Goal: Task Accomplishment & Management: Complete application form

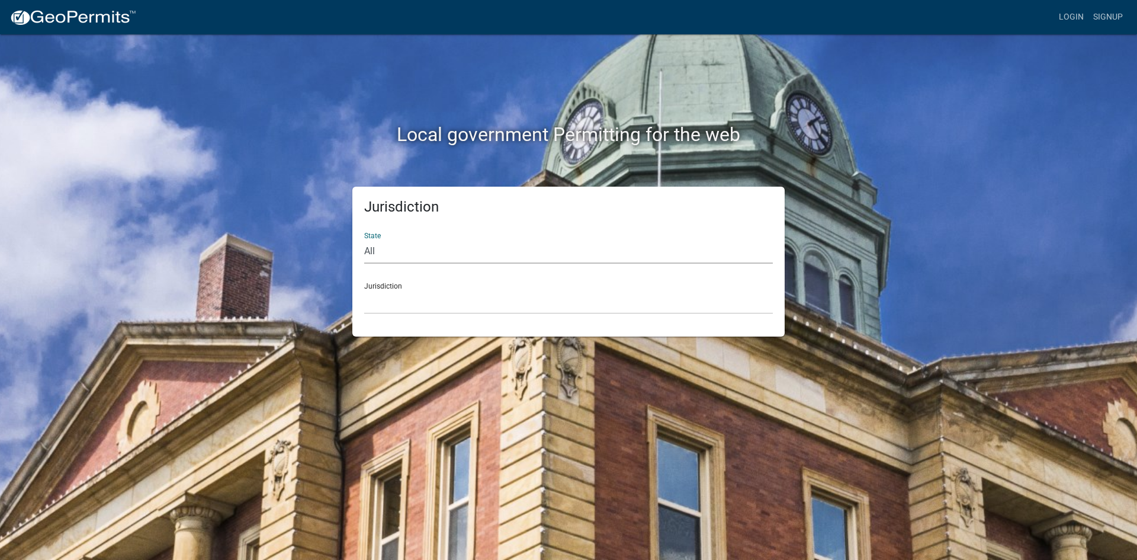
click at [371, 255] on select "All [US_STATE] [US_STATE] [US_STATE] [US_STATE] [US_STATE] [US_STATE] [US_STATE…" at bounding box center [568, 251] width 409 height 24
select select "[US_STATE]"
click at [364, 239] on select "All [US_STATE] [US_STATE] [US_STATE] [US_STATE] [US_STATE] [US_STATE] [US_STATE…" at bounding box center [568, 251] width 409 height 24
click at [422, 307] on select "City of [GEOGRAPHIC_DATA], [US_STATE] City of [GEOGRAPHIC_DATA], [US_STATE] Cit…" at bounding box center [568, 302] width 409 height 24
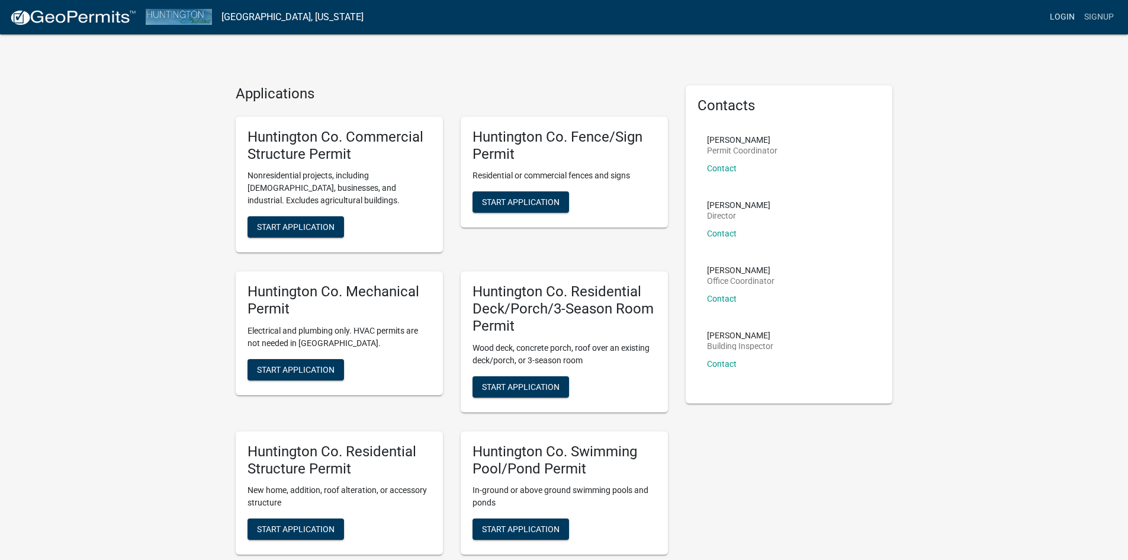
click at [1053, 12] on link "Login" at bounding box center [1062, 17] width 34 height 23
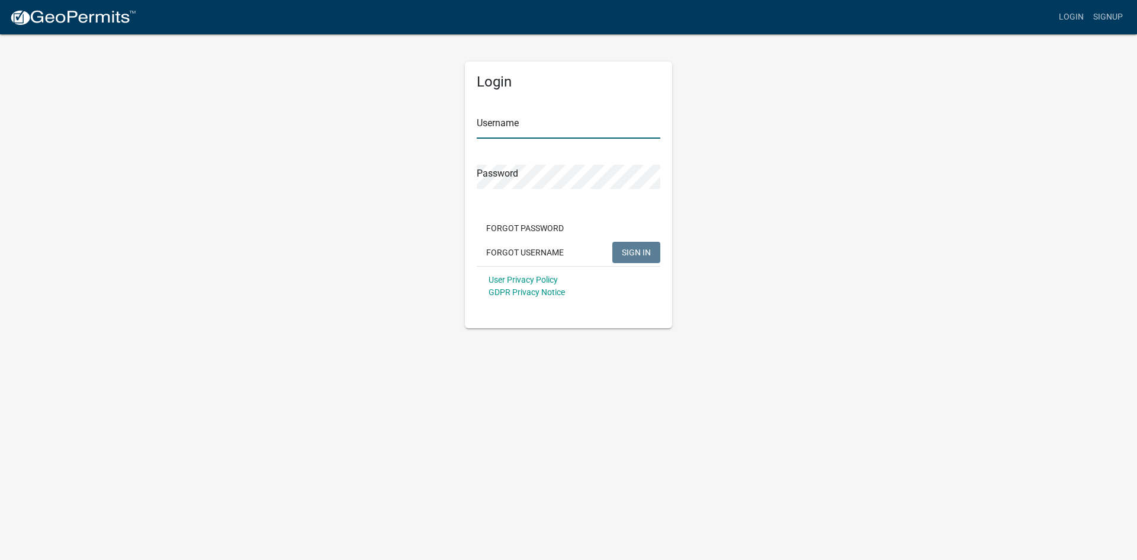
type input "DO ELECTRIC"
click at [628, 251] on span "SIGN IN" at bounding box center [636, 251] width 29 height 9
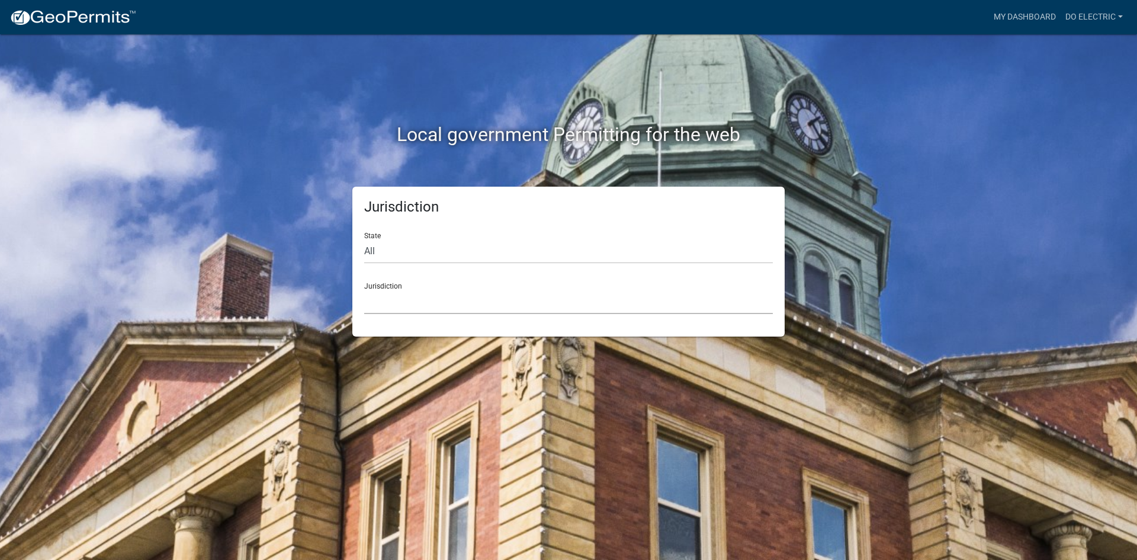
click at [383, 299] on select "[GEOGRAPHIC_DATA], [US_STATE] [GEOGRAPHIC_DATA], [US_STATE][PERSON_NAME][GEOGRA…" at bounding box center [568, 302] width 409 height 24
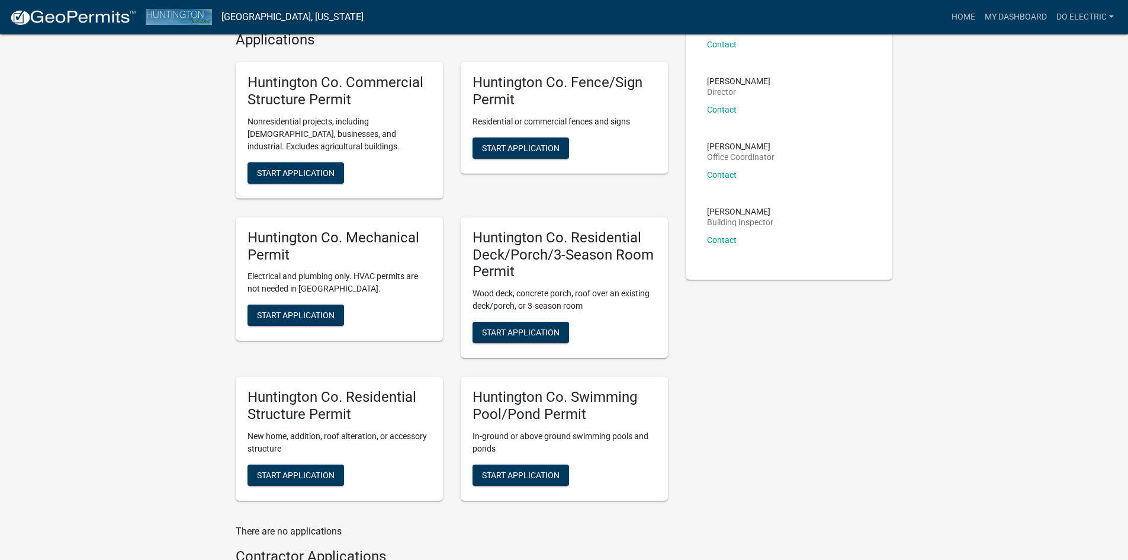
scroll to position [108, 0]
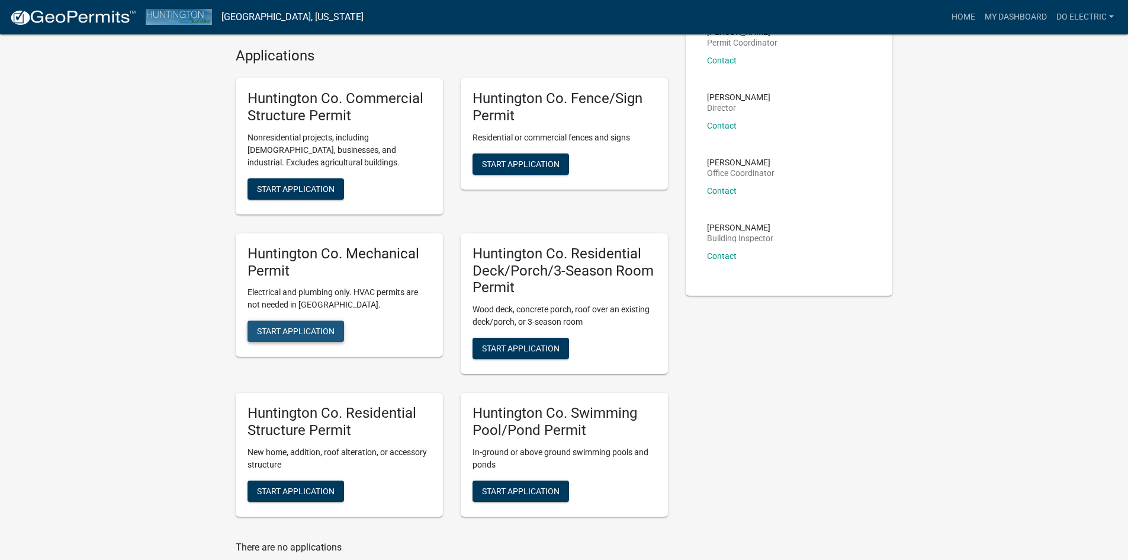
click at [310, 332] on span "Start Application" at bounding box center [296, 330] width 78 height 9
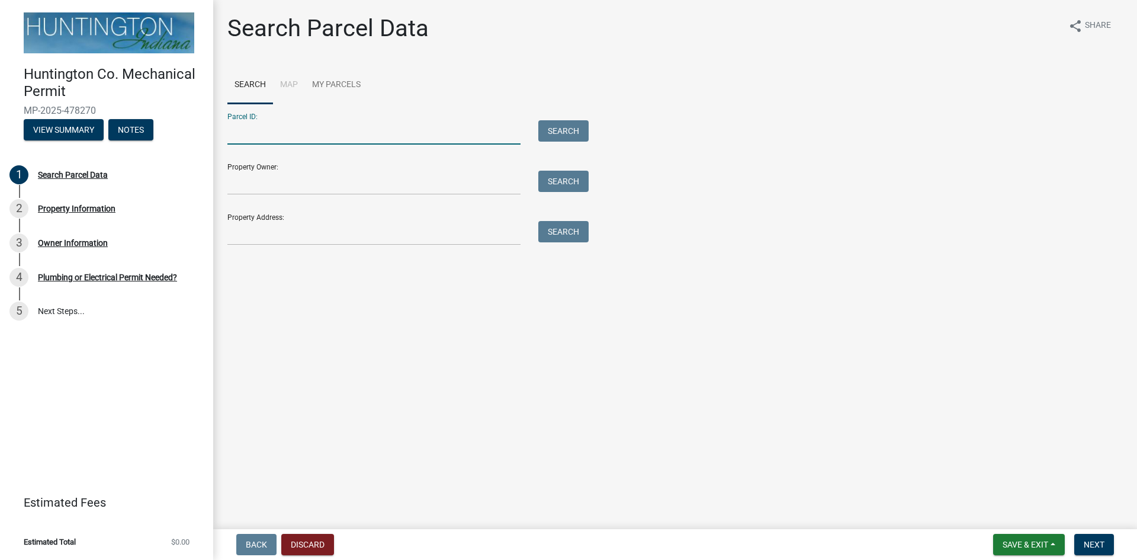
click at [265, 128] on input "Parcel ID:" at bounding box center [373, 132] width 293 height 24
click at [253, 182] on input "Property Owner:" at bounding box center [373, 183] width 293 height 24
type input "p"
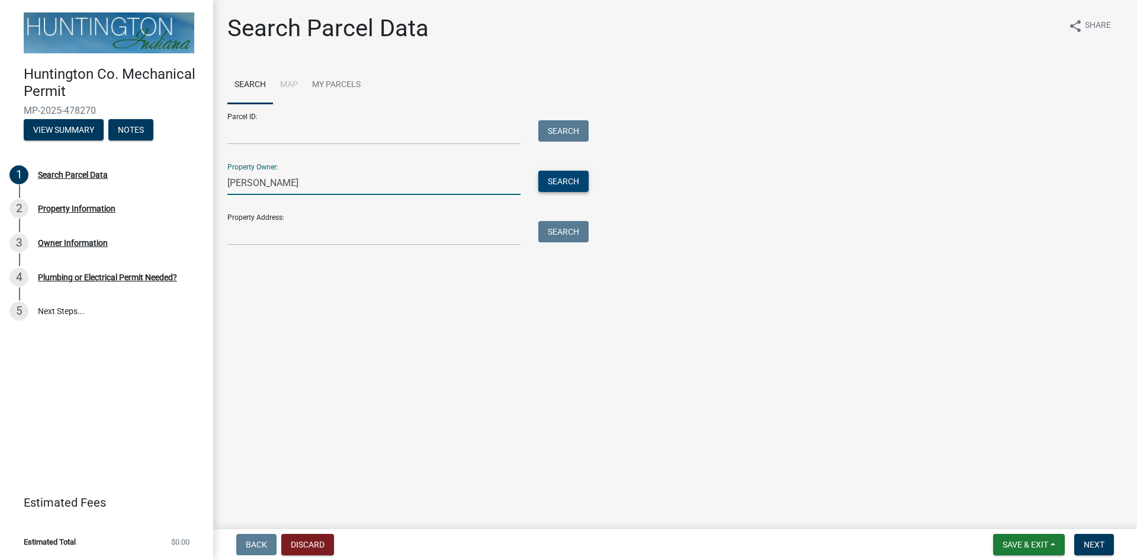
type input "[PERSON_NAME]"
click at [576, 181] on button "Search" at bounding box center [563, 181] width 50 height 21
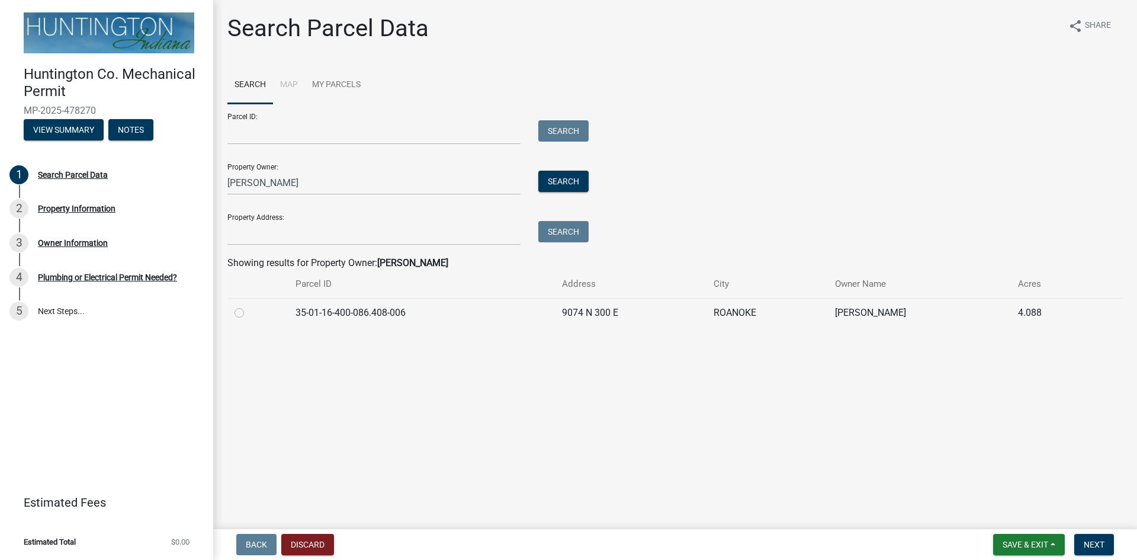
click at [249, 306] on label at bounding box center [249, 306] width 0 height 0
click at [249, 313] on input "radio" at bounding box center [253, 310] width 8 height 8
radio input "true"
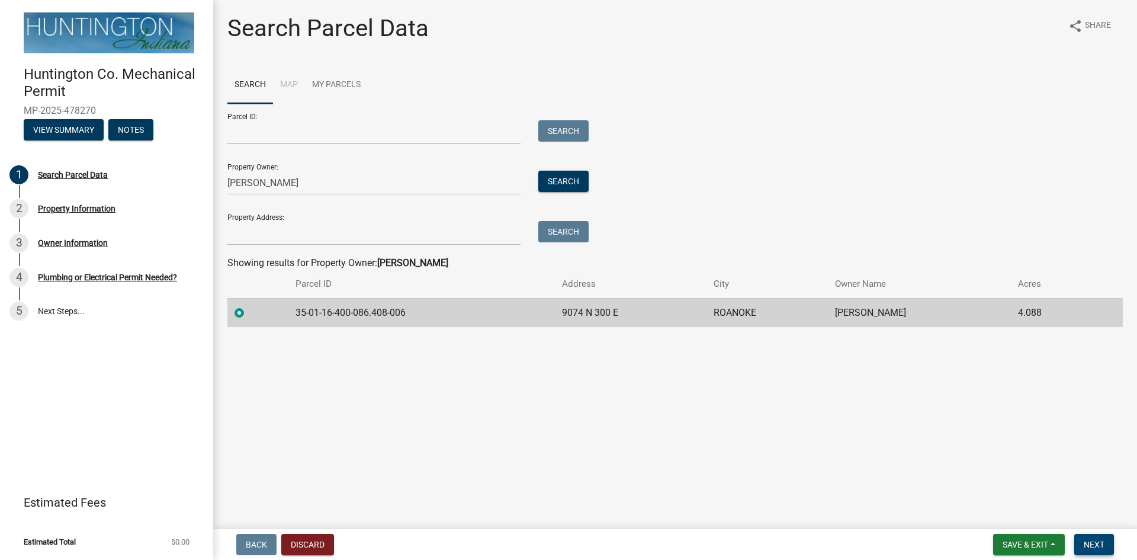
click at [1086, 538] on button "Next" at bounding box center [1094, 544] width 40 height 21
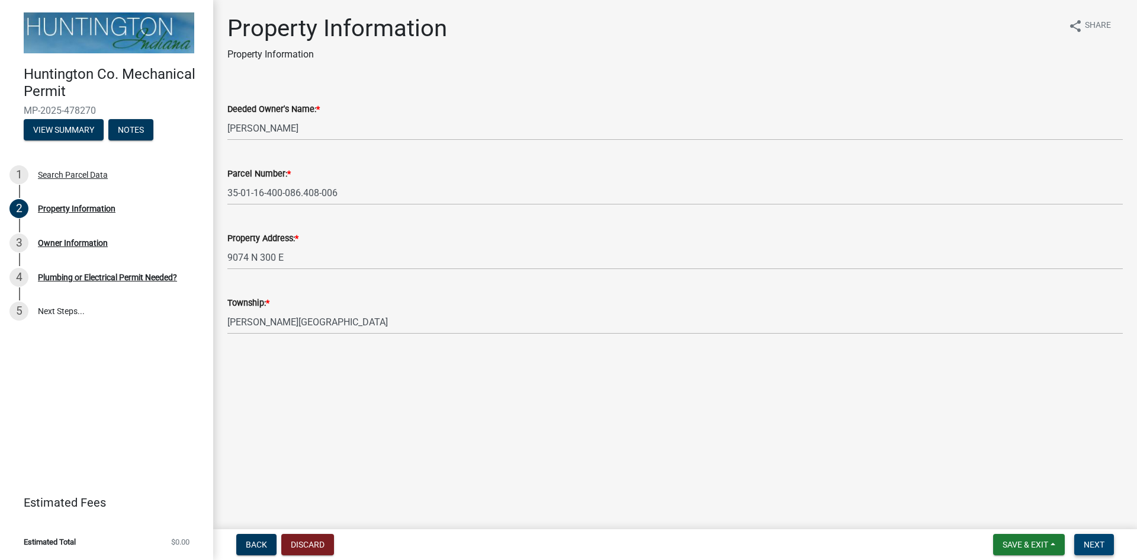
click at [1090, 544] on span "Next" at bounding box center [1094, 544] width 21 height 9
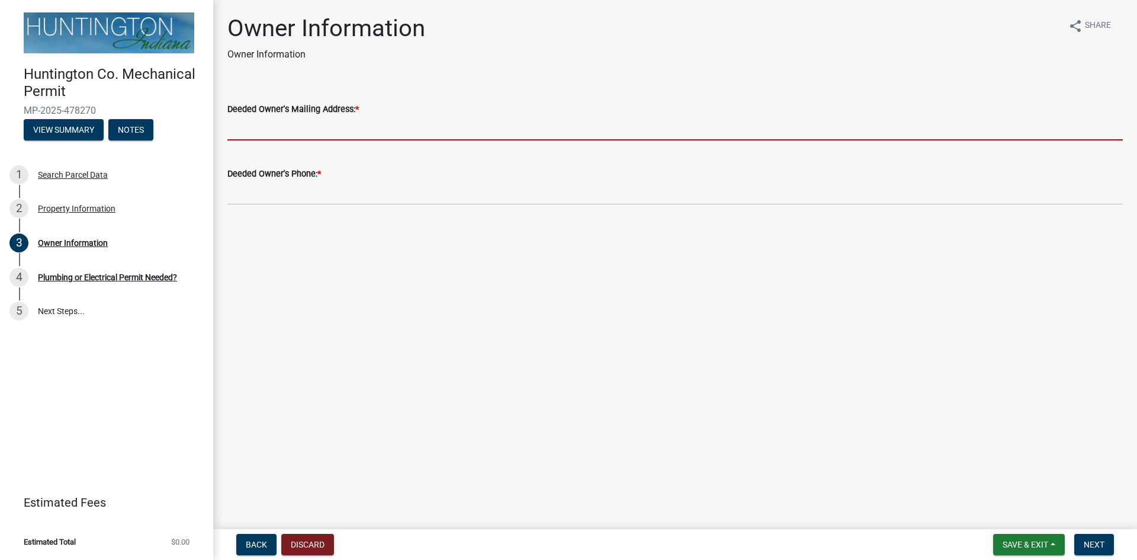
click at [348, 127] on input "Deeded Owner's Mailing Address: *" at bounding box center [675, 128] width 896 height 24
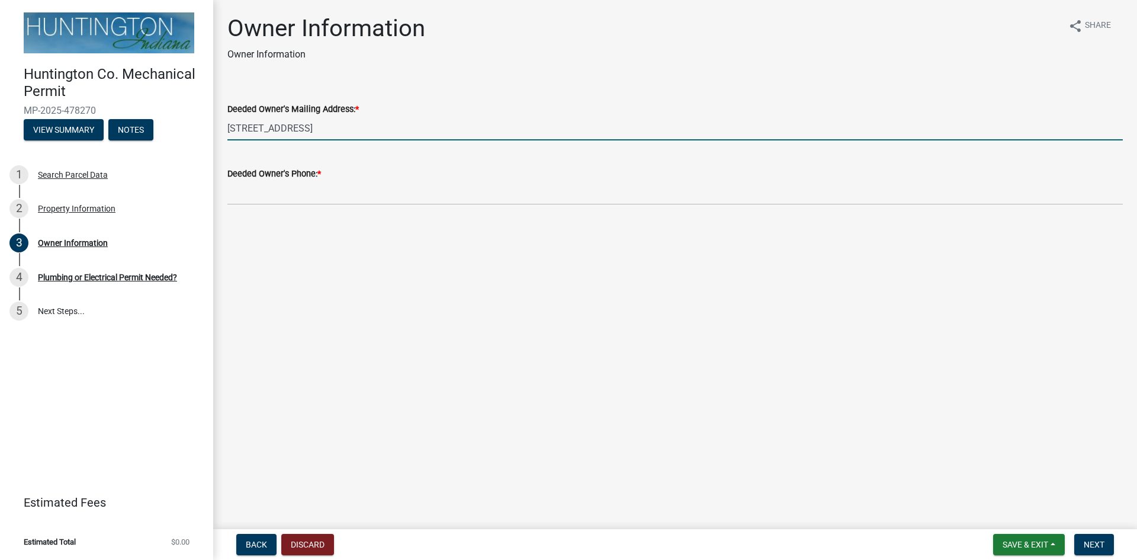
type input "[STREET_ADDRESS]"
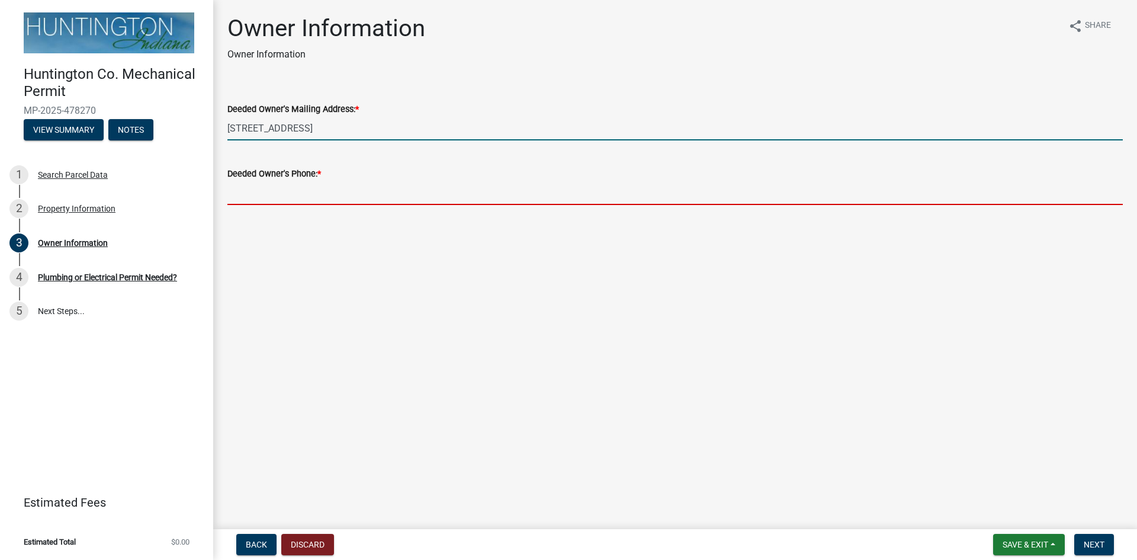
click at [303, 196] on input "Deeded Owner's Phone: *" at bounding box center [675, 193] width 896 height 24
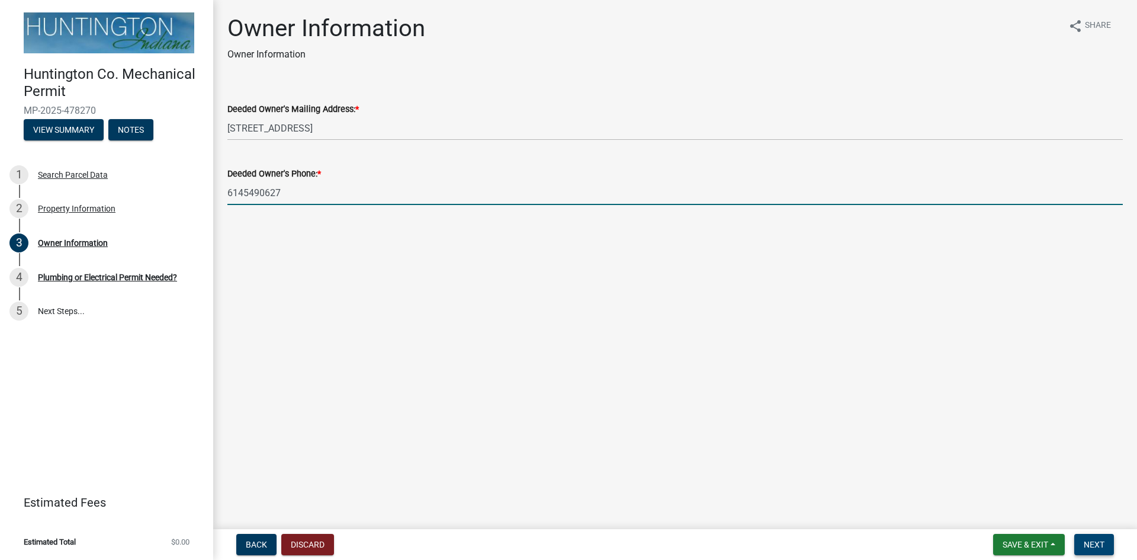
type input "6145490627"
click at [1085, 534] on button "Next" at bounding box center [1094, 544] width 40 height 21
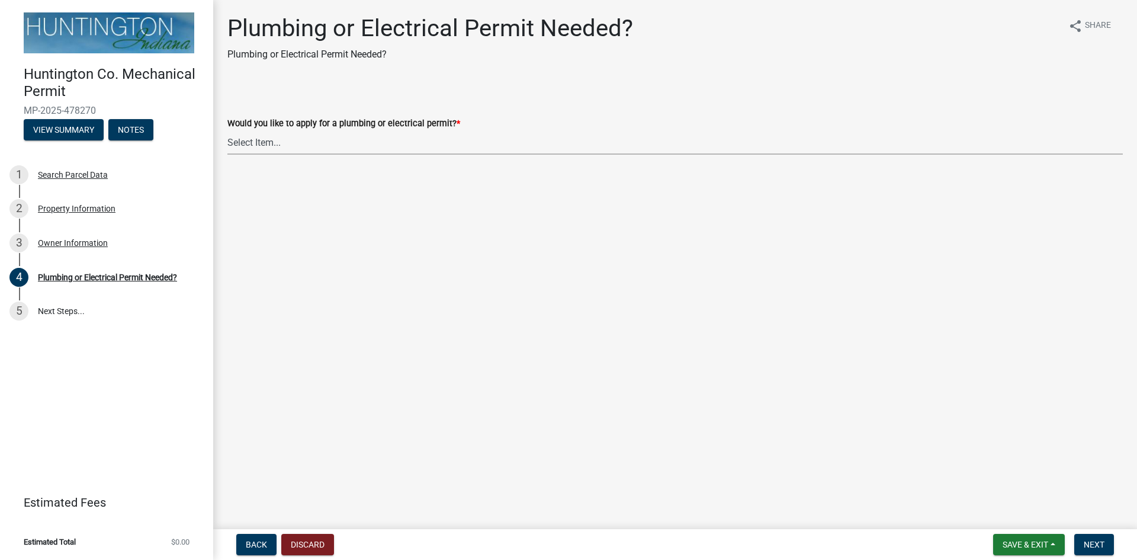
click at [283, 147] on select "Select Item... plumbing electrical" at bounding box center [675, 142] width 896 height 24
click at [227, 130] on select "Select Item... plumbing electrical" at bounding box center [675, 142] width 896 height 24
select select "82bdcc69-8734-43af-a4fa-e76f8d275e41"
click at [1086, 547] on span "Next" at bounding box center [1094, 544] width 21 height 9
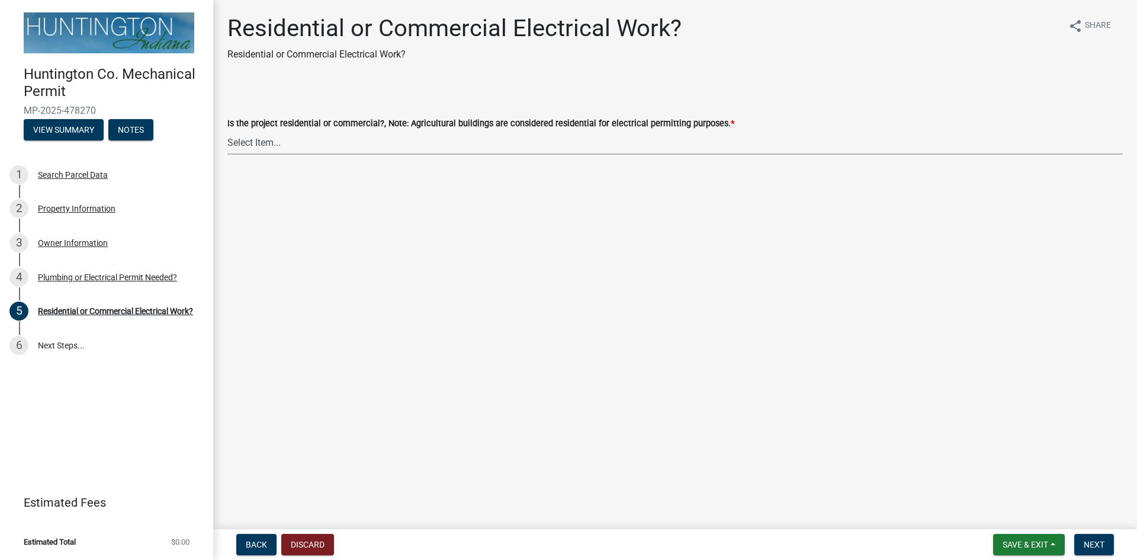
click at [251, 142] on select "Select Item... Residential Commercial" at bounding box center [675, 142] width 896 height 24
click at [227, 130] on select "Select Item... Residential Commercial" at bounding box center [675, 142] width 896 height 24
select select "3db72f89-ebf7-44a2-a43c-36ed77a05272"
click at [1086, 541] on span "Next" at bounding box center [1094, 544] width 21 height 9
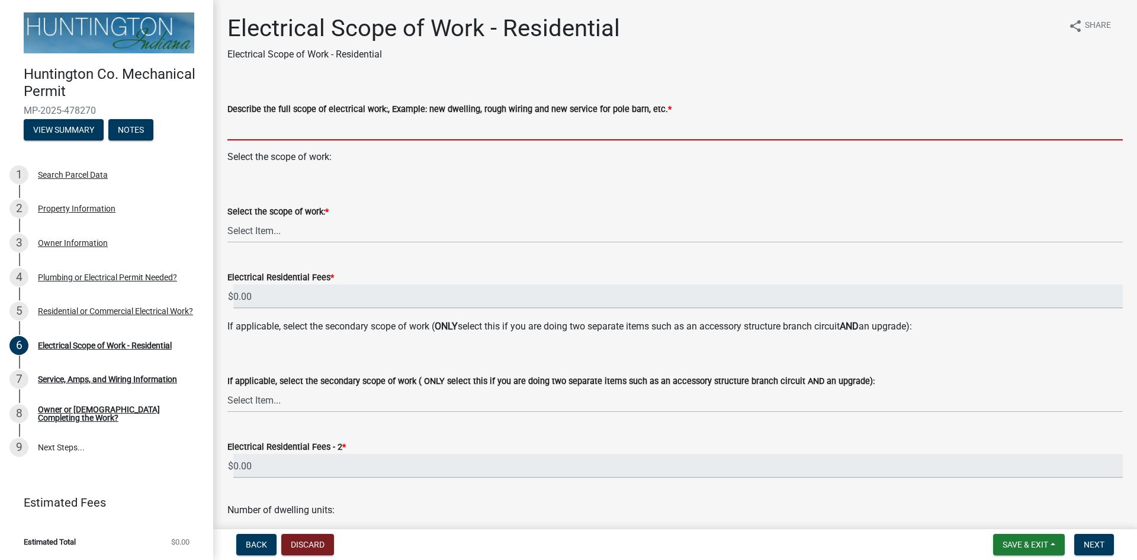
click at [374, 120] on input "Describe the full scope of electrical work:, Example: new dwelling, rough wirin…" at bounding box center [675, 128] width 896 height 24
type input "Wiring of new home"
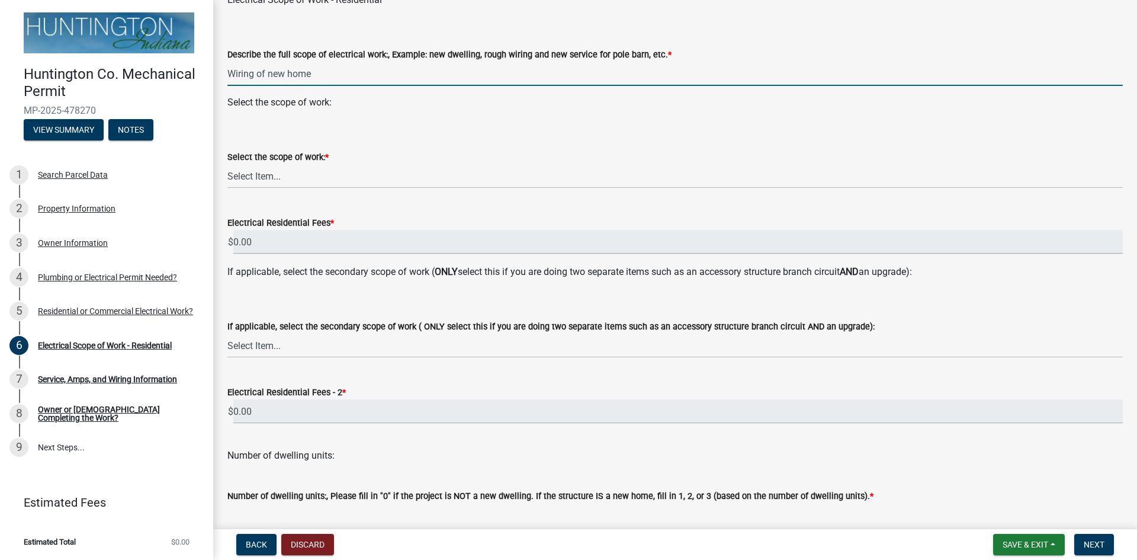
scroll to position [118, 0]
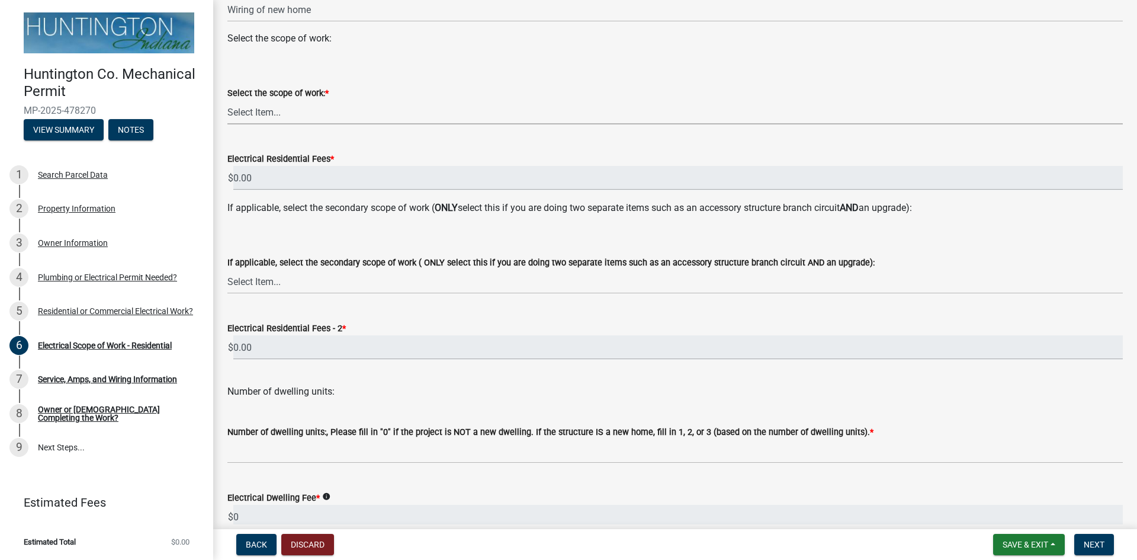
click at [301, 113] on select "Select Item... New Service (new meter base installation) Upgrade (includes relo…" at bounding box center [675, 112] width 896 height 24
click at [227, 100] on select "Select Item... New Service (new meter base installation) Upgrade (includes relo…" at bounding box center [675, 112] width 896 height 24
select select "dd42b304-1511-40dc-9ec0-60ca8e786daf"
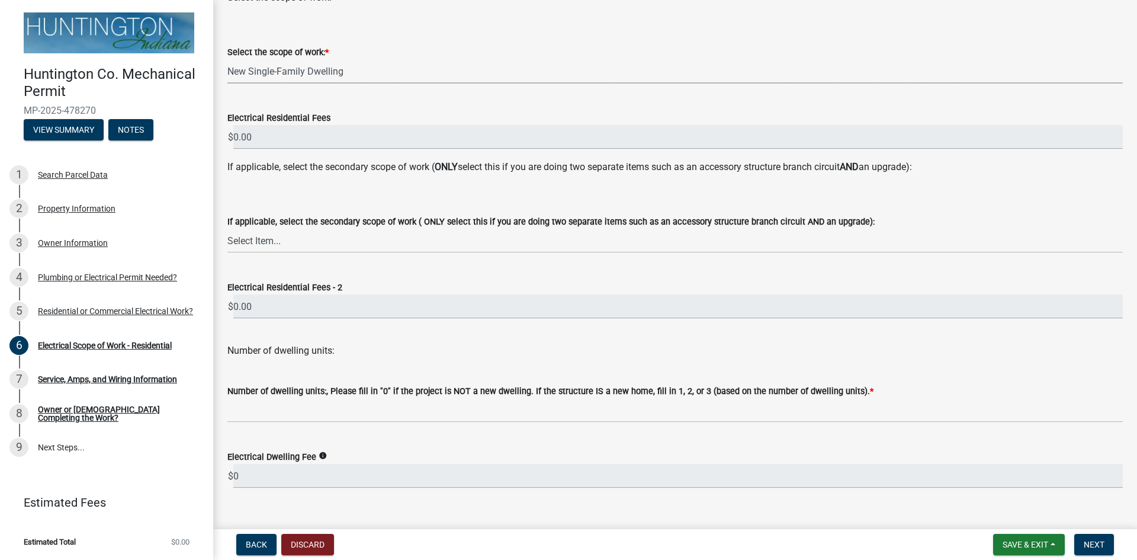
scroll to position [180, 0]
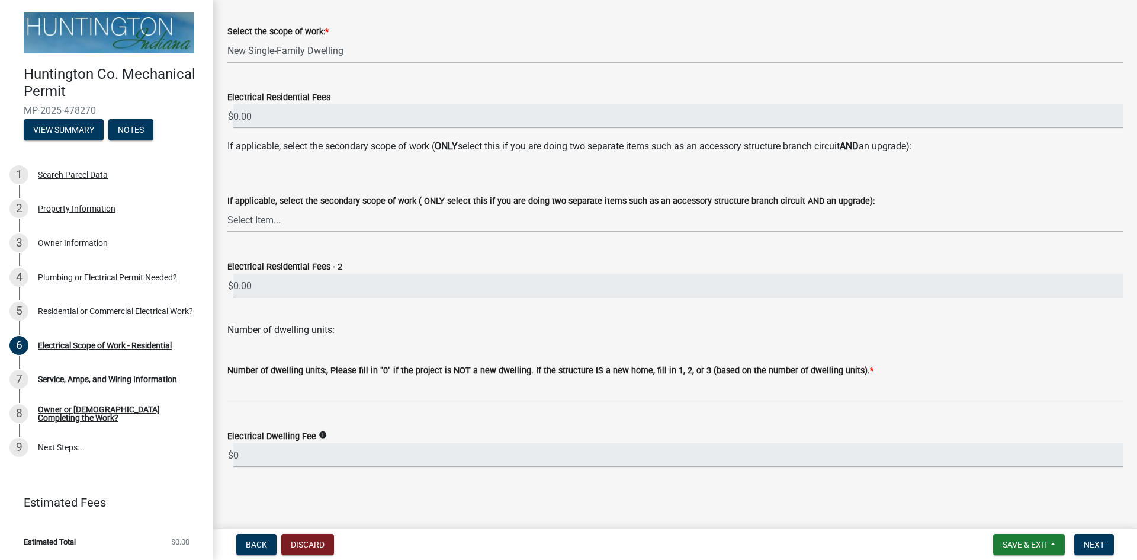
click at [268, 223] on select "Select Item... New Service (new meter base installation) Upgrade (includes relo…" at bounding box center [675, 220] width 896 height 24
click at [269, 221] on select "Select Item... New Service (new meter base installation) Upgrade (includes relo…" at bounding box center [675, 220] width 896 height 24
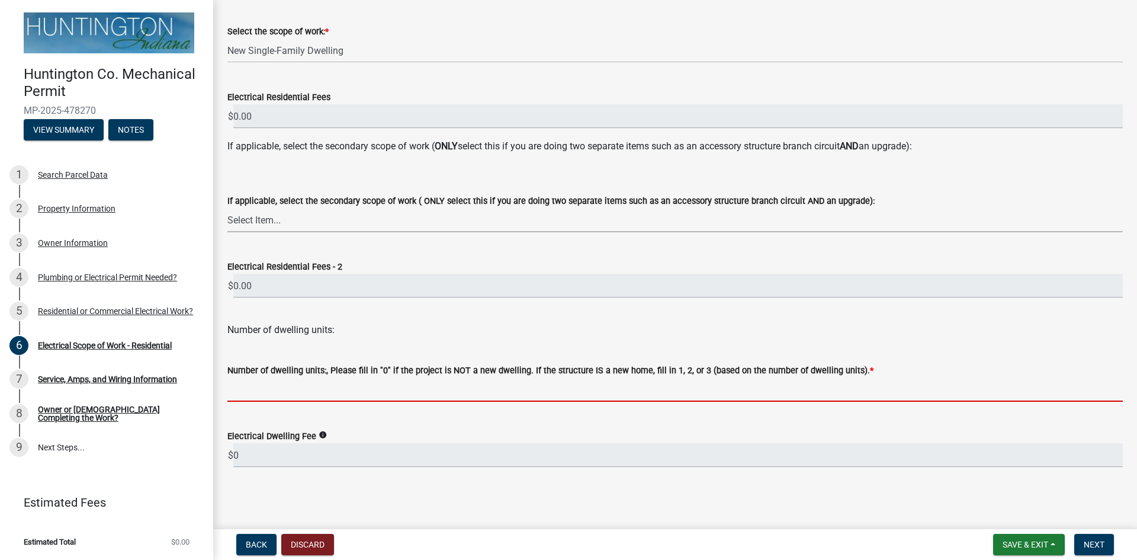
click at [310, 392] on input "text" at bounding box center [675, 389] width 896 height 24
type input "1"
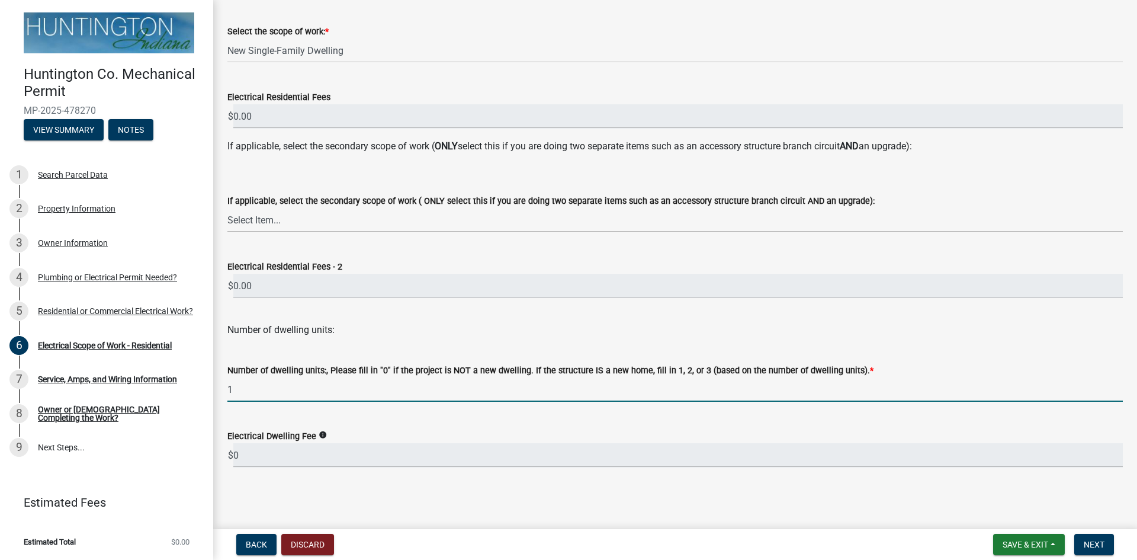
click at [298, 420] on wm-data-entity-input-list "Describe the full scope of electrical work:, Example: new dwelling, rough wirin…" at bounding box center [675, 191] width 896 height 573
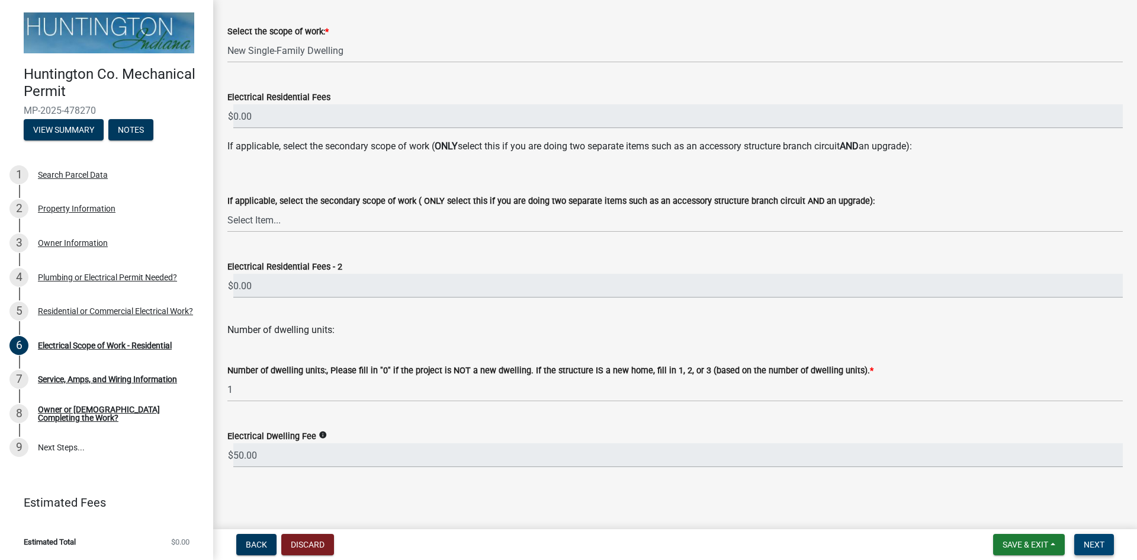
click at [1101, 547] on span "Next" at bounding box center [1094, 544] width 21 height 9
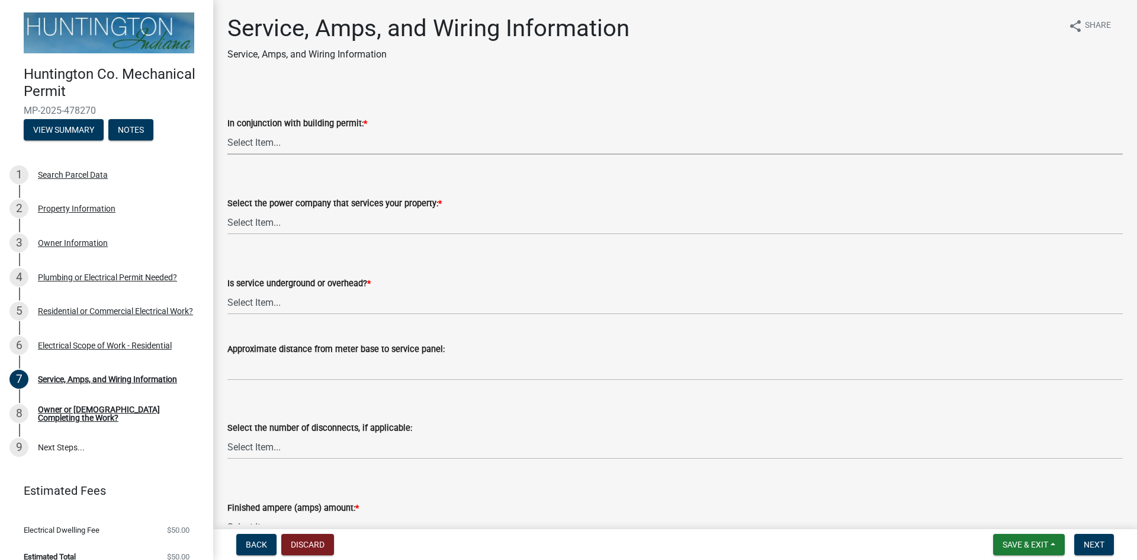
click at [270, 142] on select "Select Item... Yes No" at bounding box center [675, 142] width 896 height 24
click at [227, 130] on select "Select Item... Yes No" at bounding box center [675, 142] width 896 height 24
select select "93f45f8b-0008-4bc3-ad99-7edf3db31922"
click at [255, 226] on select "Select Item... Duke Energy Northeastern REMC Wabash County REMC [PERSON_NAME] U…" at bounding box center [675, 222] width 896 height 24
click at [227, 210] on select "Select Item... Duke Energy Northeastern REMC Wabash County REMC [PERSON_NAME] U…" at bounding box center [675, 222] width 896 height 24
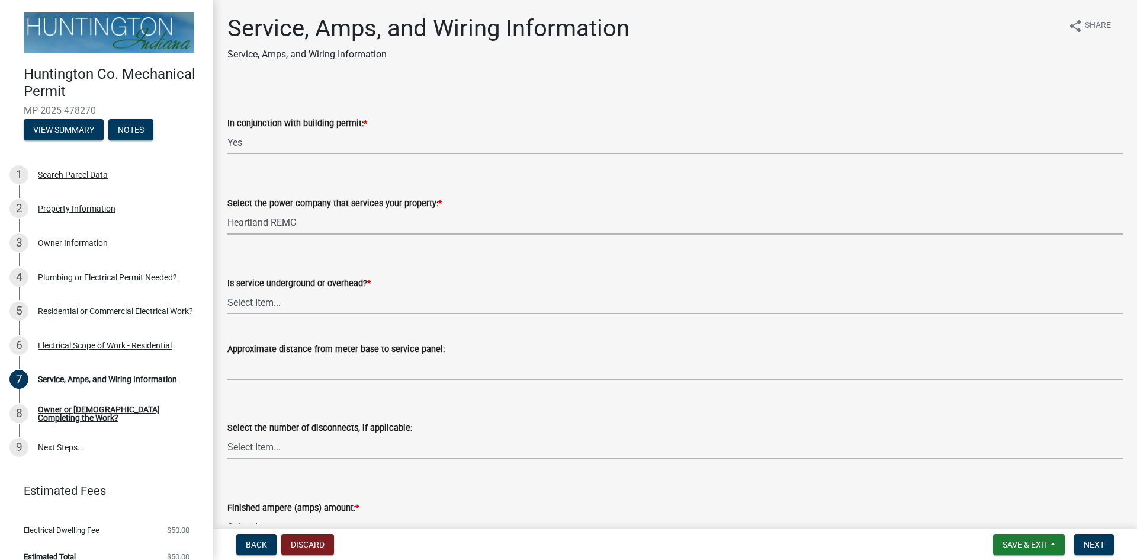
select select "c367502c-c792-4ca6-b28c-e3bf444e9dd0"
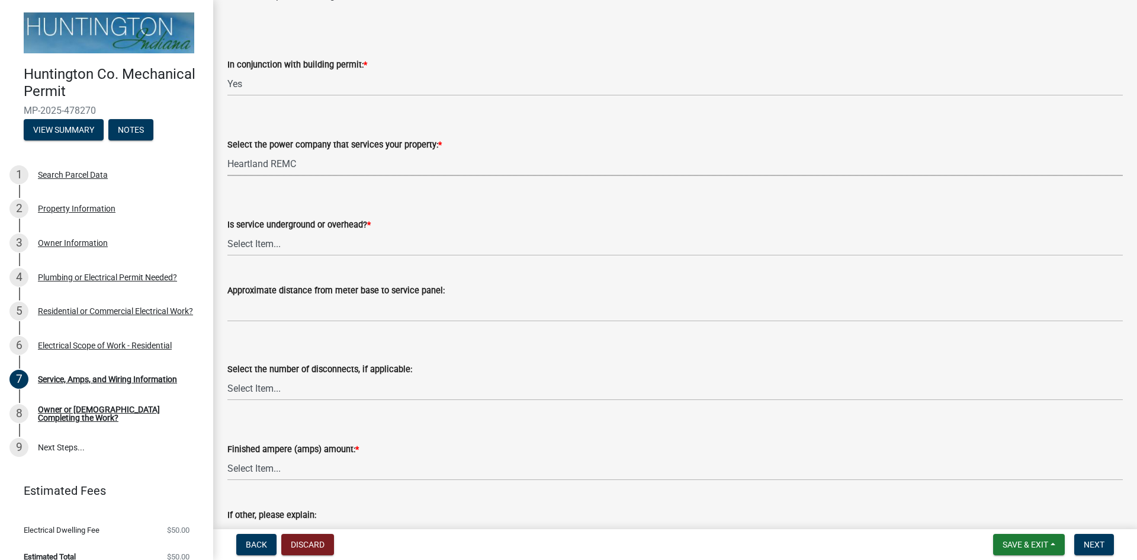
scroll to position [59, 0]
click at [281, 246] on select "Select Item... Underground Overhead" at bounding box center [675, 243] width 896 height 24
click at [227, 231] on select "Select Item... Underground Overhead" at bounding box center [675, 243] width 896 height 24
select select "ae88532c-6f26-494f-9fbf-7b0ffd7225c9"
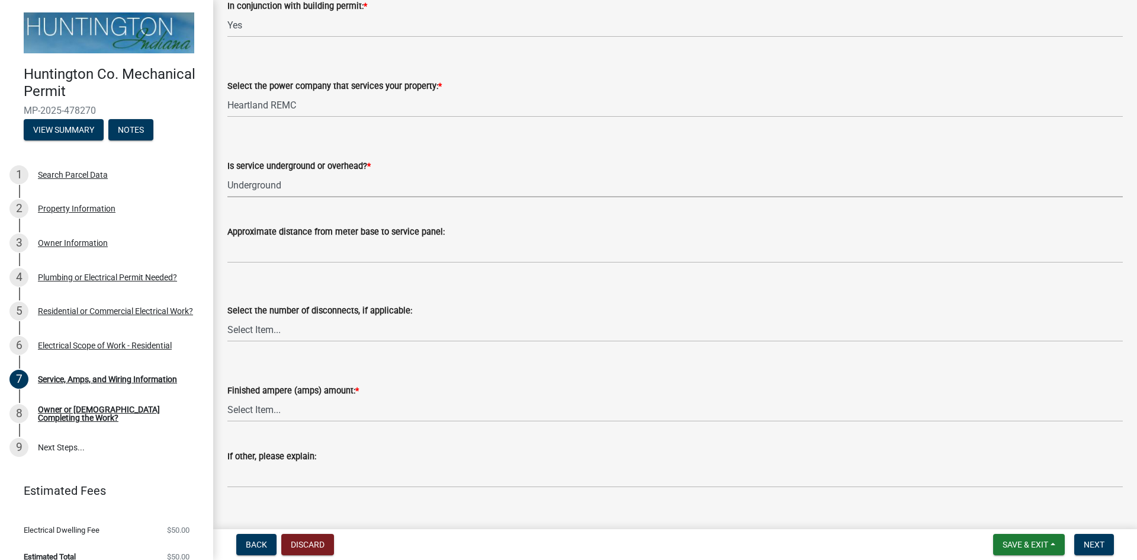
scroll to position [118, 0]
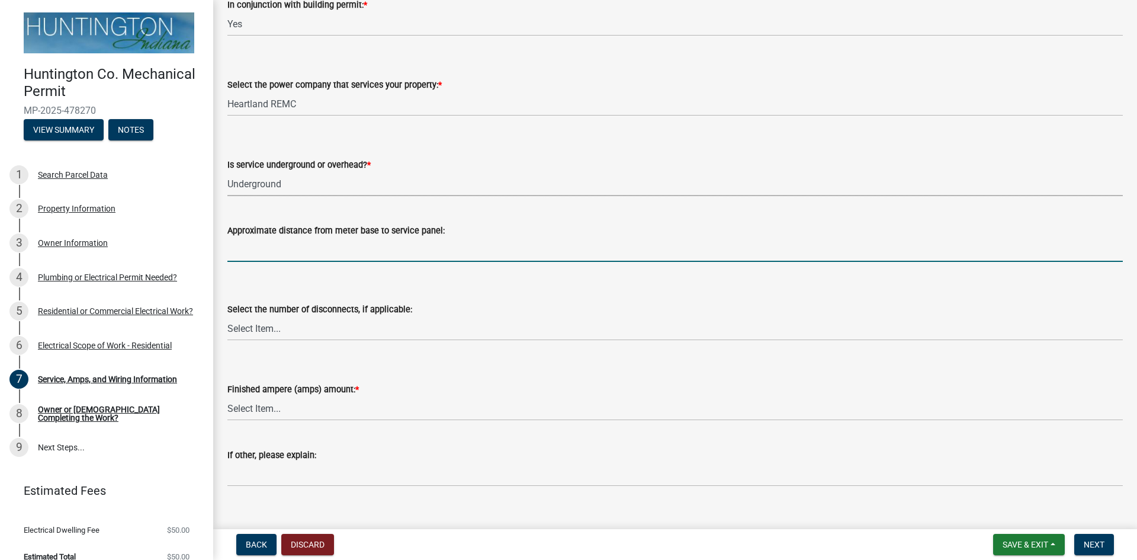
click at [272, 255] on input "Approximate distance from meter base to service panel:" at bounding box center [675, 250] width 896 height 24
type input "Service is located on detached barn 100' away from new home."
click at [289, 328] on select "Select Item... one two three four or more No Disconnects" at bounding box center [675, 328] width 896 height 24
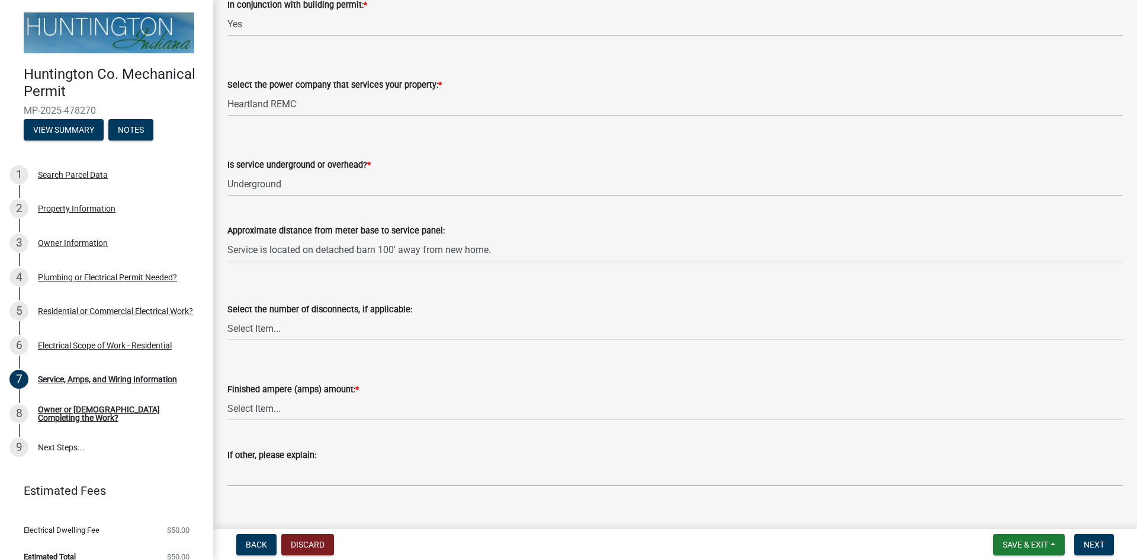
click at [295, 272] on div "Select the number of disconnects, if applicable: Select Item... one two three f…" at bounding box center [675, 305] width 896 height 69
click at [260, 407] on select "Select Item... 100 amp 200 amp 400 amp other" at bounding box center [675, 408] width 896 height 24
click at [227, 396] on select "Select Item... 100 amp 200 amp 400 amp other" at bounding box center [675, 408] width 896 height 24
select select "77917e57-3373-4527-be00-46cfa300debe"
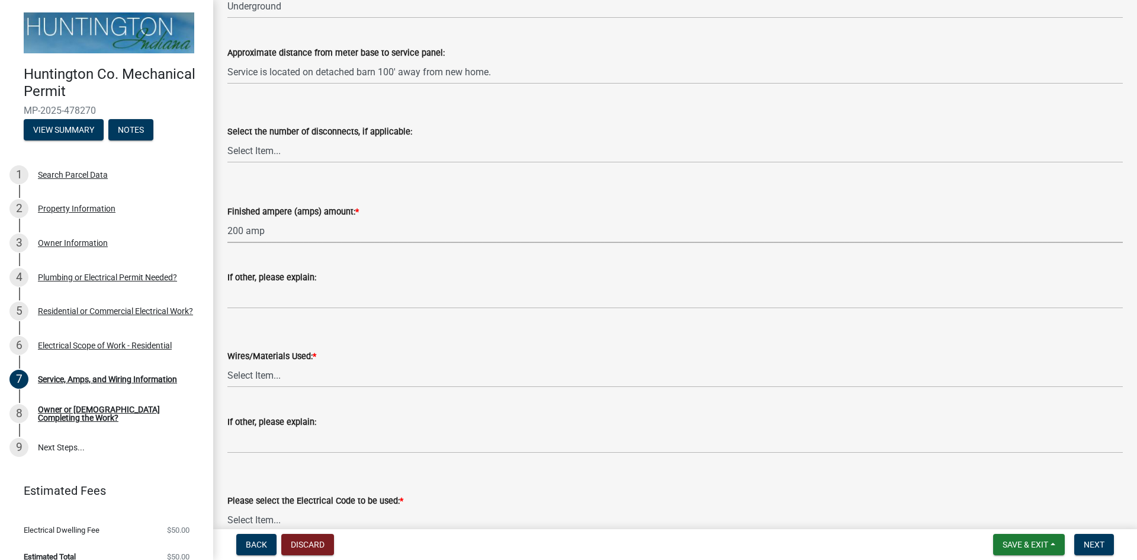
scroll to position [355, 0]
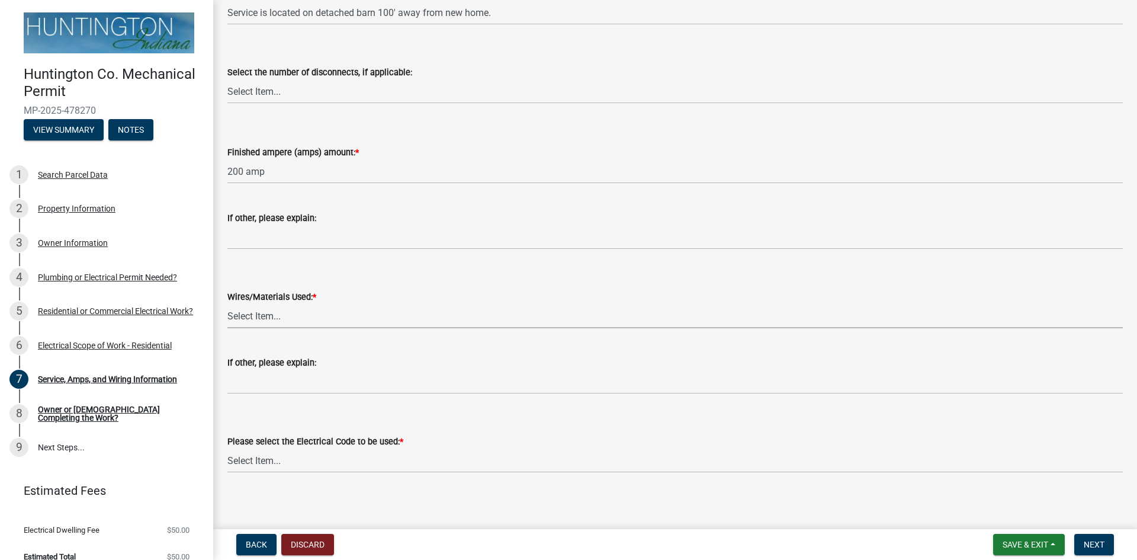
click at [322, 313] on select "Select Item... 2 AWG Aluminum 4 AWG Copper 2-4/0 or 1-1/0 Aluminum 2/0 Copper 2…" at bounding box center [675, 316] width 896 height 24
click at [227, 304] on select "Select Item... 2 AWG Aluminum 4 AWG Copper 2-4/0 or 1-1/0 Aluminum 2/0 Copper 2…" at bounding box center [675, 316] width 896 height 24
select select "6b87888a-4deb-48a2-ac11-26351d48ff00"
click at [262, 317] on select "Select Item... 2 AWG Aluminum 4 AWG Copper 2-4/0 or 1-1/0 Aluminum 2/0 Copper 2…" at bounding box center [675, 316] width 896 height 24
click at [227, 304] on select "Select Item... 2 AWG Aluminum 4 AWG Copper 2-4/0 or 1-1/0 Aluminum 2/0 Copper 2…" at bounding box center [675, 316] width 896 height 24
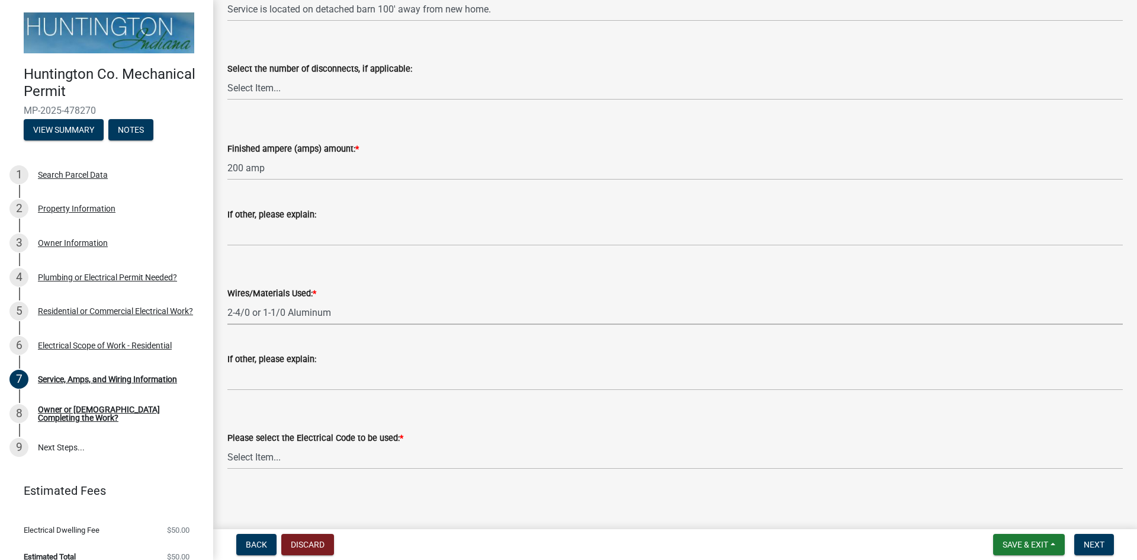
scroll to position [361, 0]
click at [281, 454] on select "Select Item... [US_STATE] Electrical Code One & Two Family Dwelling Code" at bounding box center [675, 455] width 896 height 24
click at [227, 443] on select "Select Item... [US_STATE] Electrical Code One & Two Family Dwelling Code" at bounding box center [675, 455] width 896 height 24
select select "5aeea631-e80a-4ba0-b39f-f5c26114ddfc"
click at [345, 447] on select "Select Item... [US_STATE] Electrical Code One & Two Family Dwelling Code" at bounding box center [675, 455] width 896 height 24
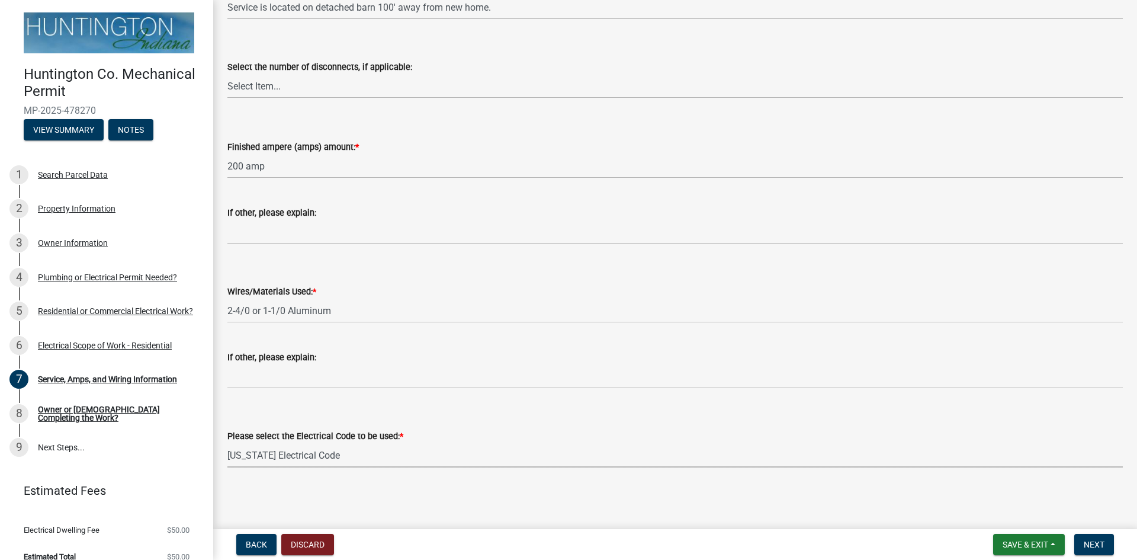
click at [347, 457] on select "Select Item... [US_STATE] Electrical Code One & Two Family Dwelling Code" at bounding box center [675, 455] width 896 height 24
click at [1090, 546] on span "Next" at bounding box center [1094, 544] width 21 height 9
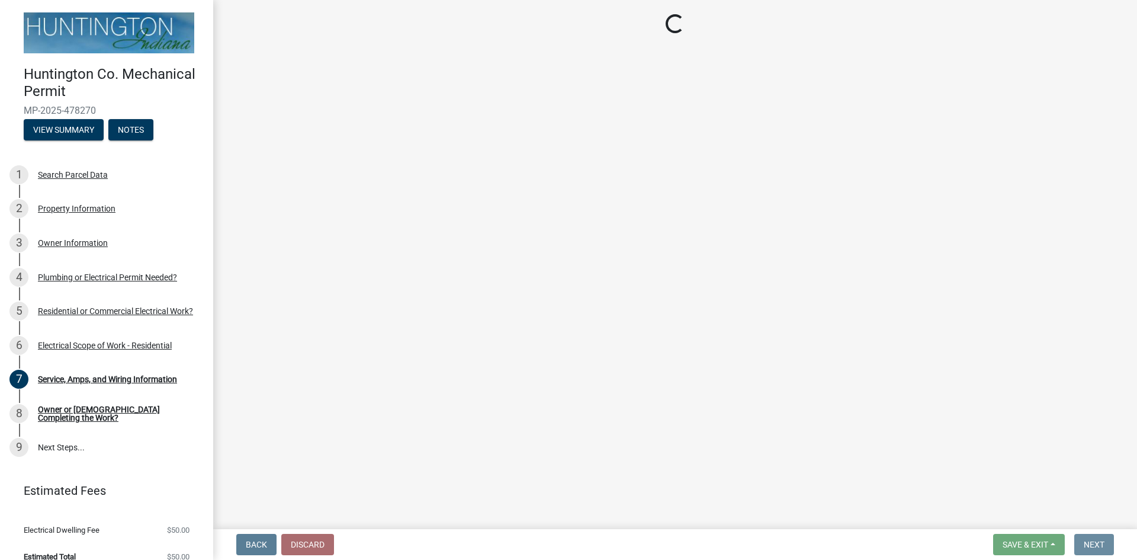
scroll to position [0, 0]
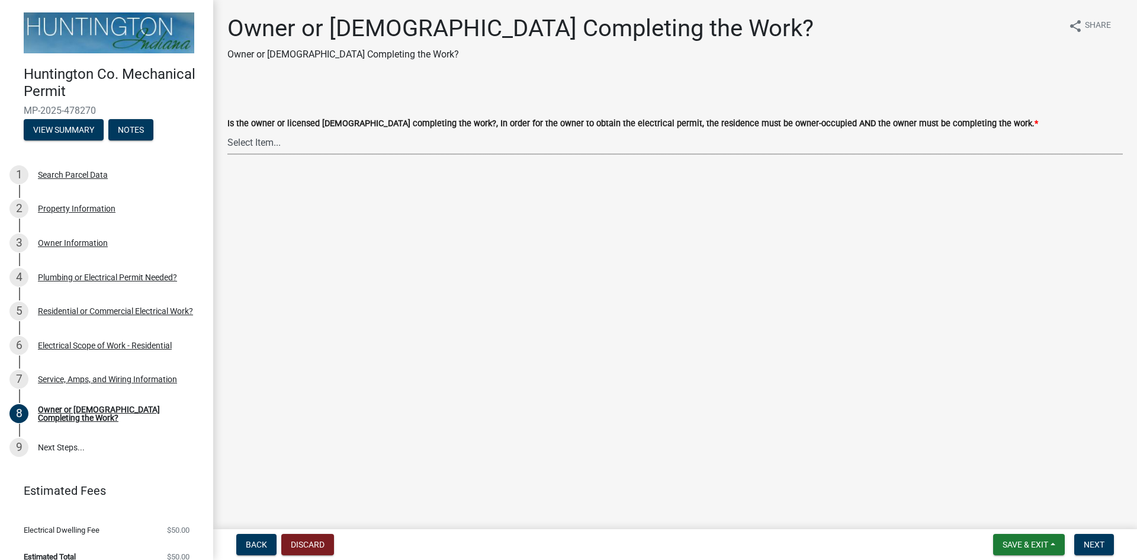
click at [289, 150] on select "Select Item... owner contractor" at bounding box center [675, 142] width 896 height 24
click at [227, 130] on select "Select Item... owner contractor" at bounding box center [675, 142] width 896 height 24
select select "408e0cf4-d53f-4268-b860-e8792218a171"
click at [1093, 550] on button "Next" at bounding box center [1094, 544] width 40 height 21
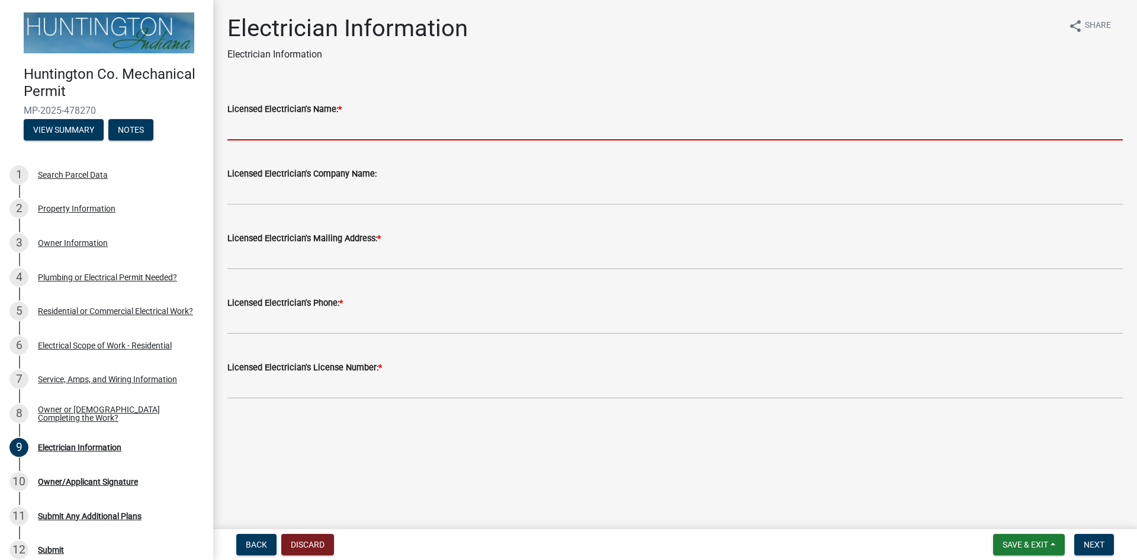
click at [248, 127] on input "Licensed Electrician's Name: *" at bounding box center [675, 128] width 896 height 24
type input "[PERSON_NAME]"
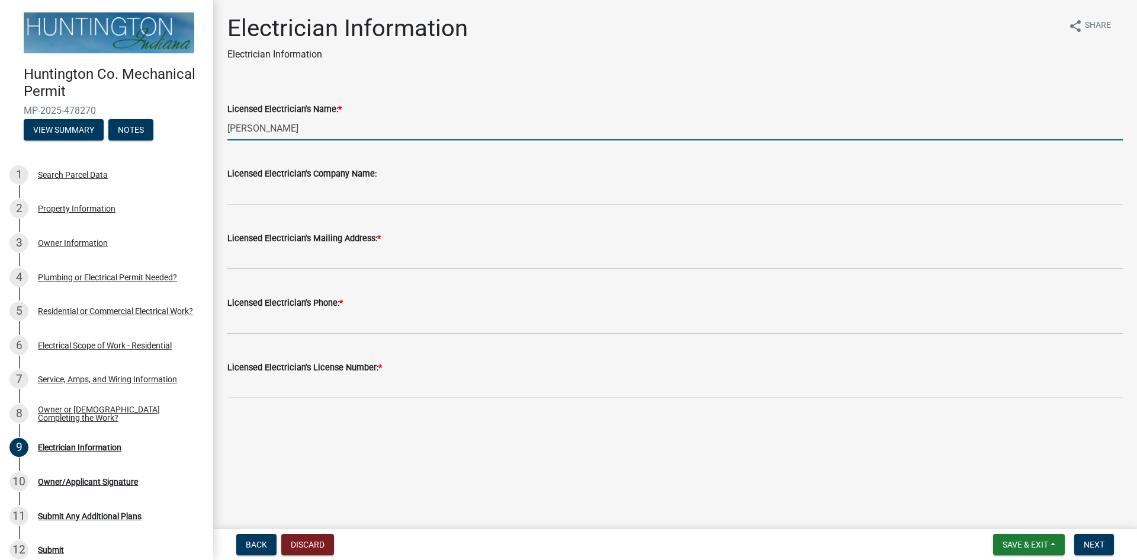
type input "D.O. ELECTRIC LLC"
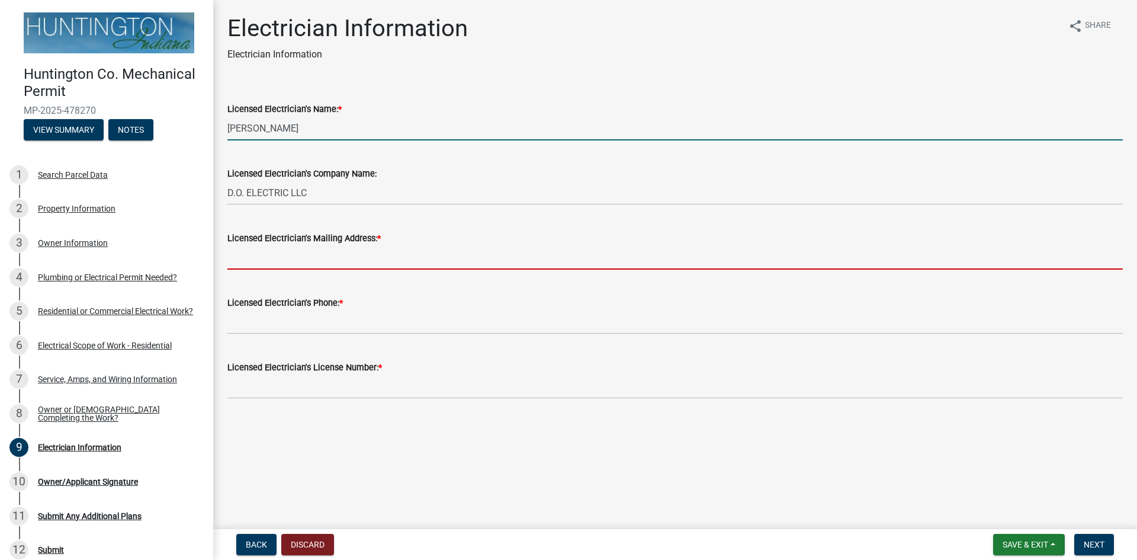
type input "[STREET_ADDRESS][PERSON_NAME]"
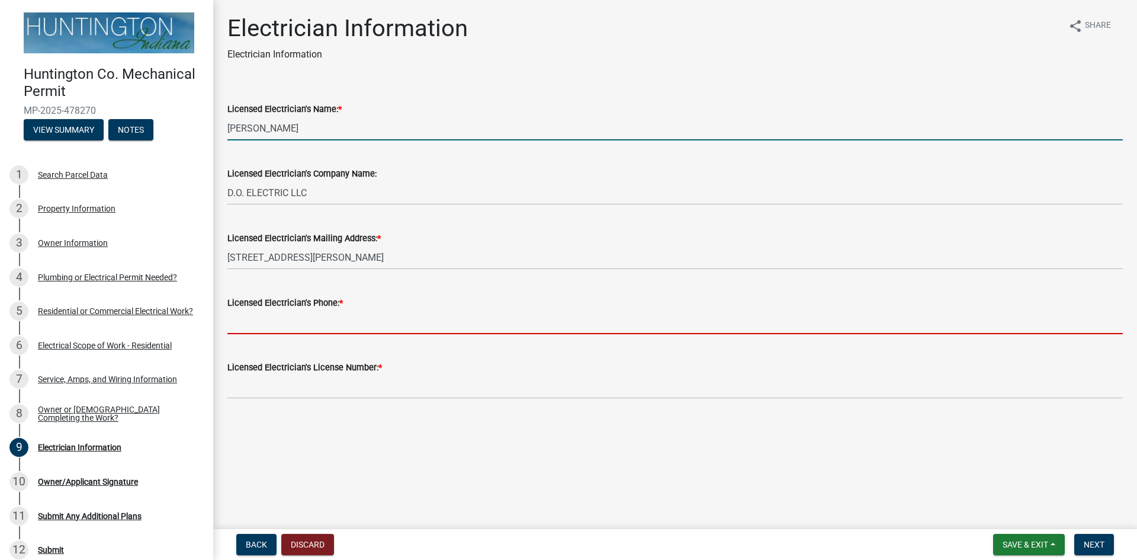
type input "2602415925"
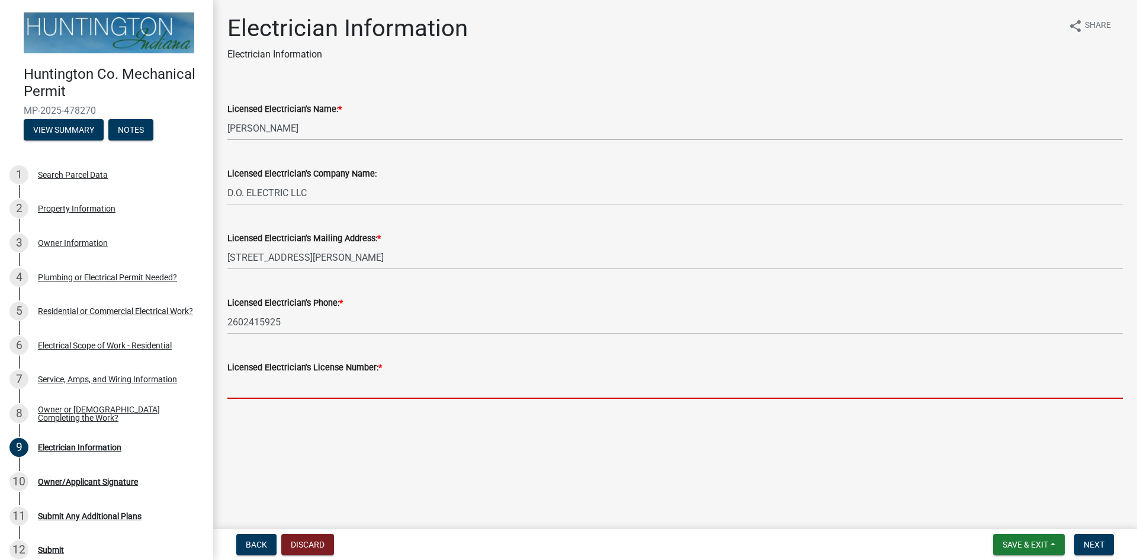
click at [330, 383] on input "Licensed Electrician's License Number: *" at bounding box center [675, 386] width 896 height 24
type input "25-157"
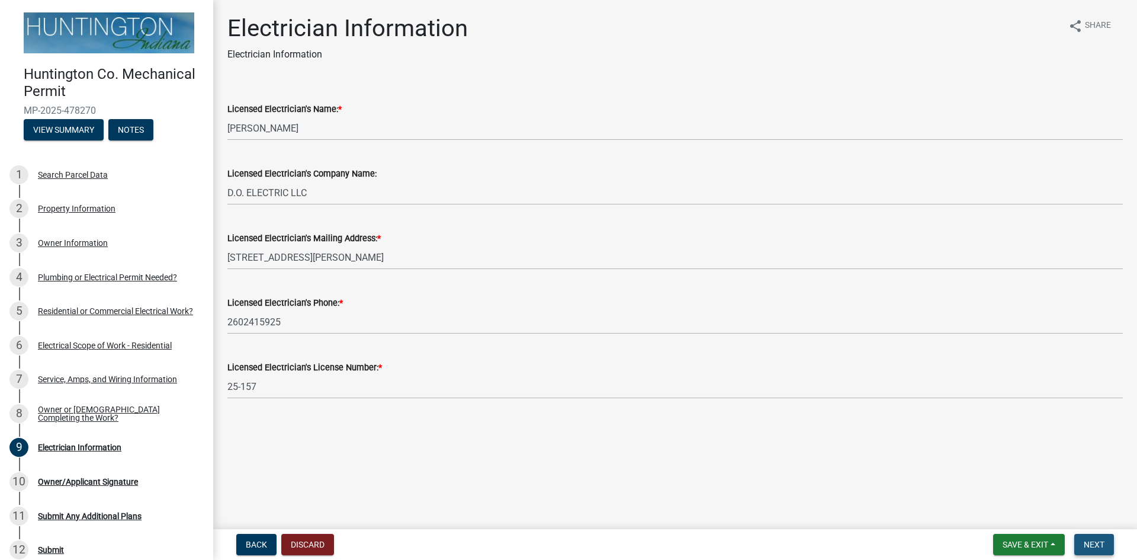
click at [1088, 541] on span "Next" at bounding box center [1094, 544] width 21 height 9
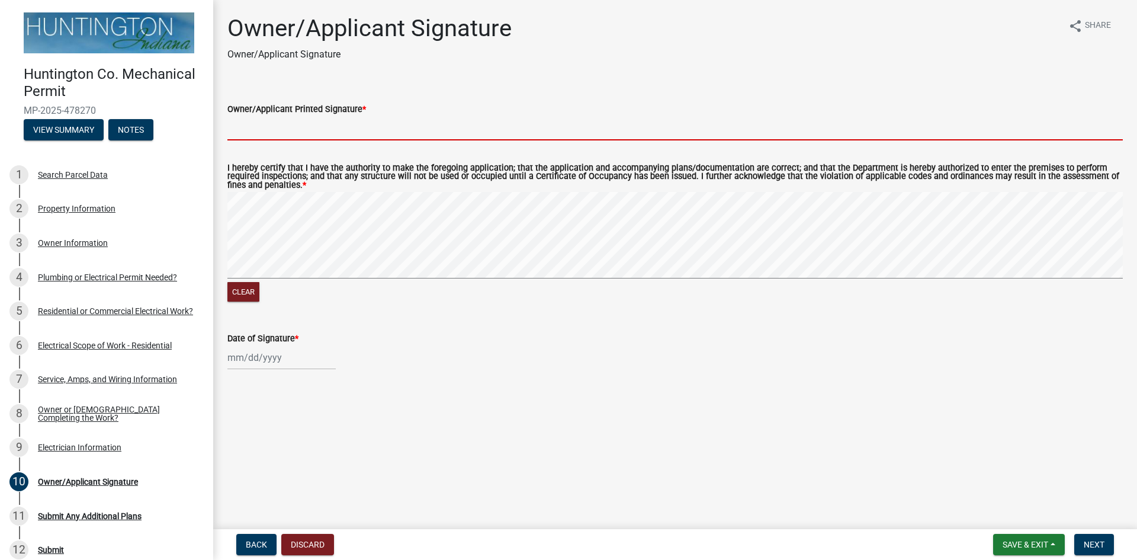
click at [238, 135] on input "Owner/Applicant Printed Signature *" at bounding box center [675, 128] width 896 height 24
type input "[PERSON_NAME]"
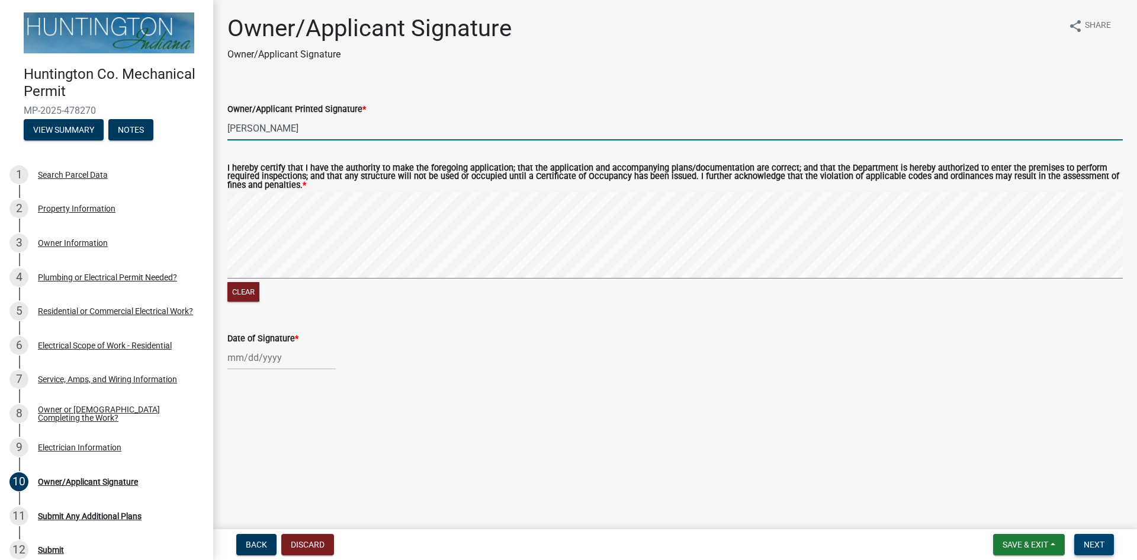
click at [1100, 546] on span "Next" at bounding box center [1094, 544] width 21 height 9
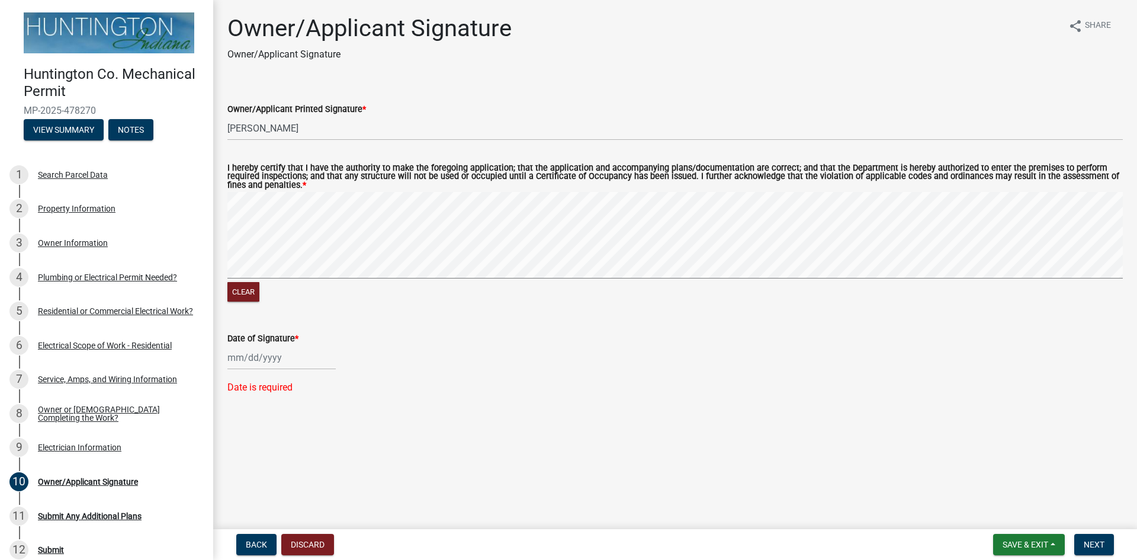
select select "9"
select select "2025"
click at [248, 364] on div "[PERSON_NAME] Feb Mar Apr [PERSON_NAME][DATE] Oct Nov [DATE] 1526 1527 1528 152…" at bounding box center [281, 357] width 108 height 24
click at [240, 274] on div "15" at bounding box center [239, 275] width 19 height 19
type input "[DATE]"
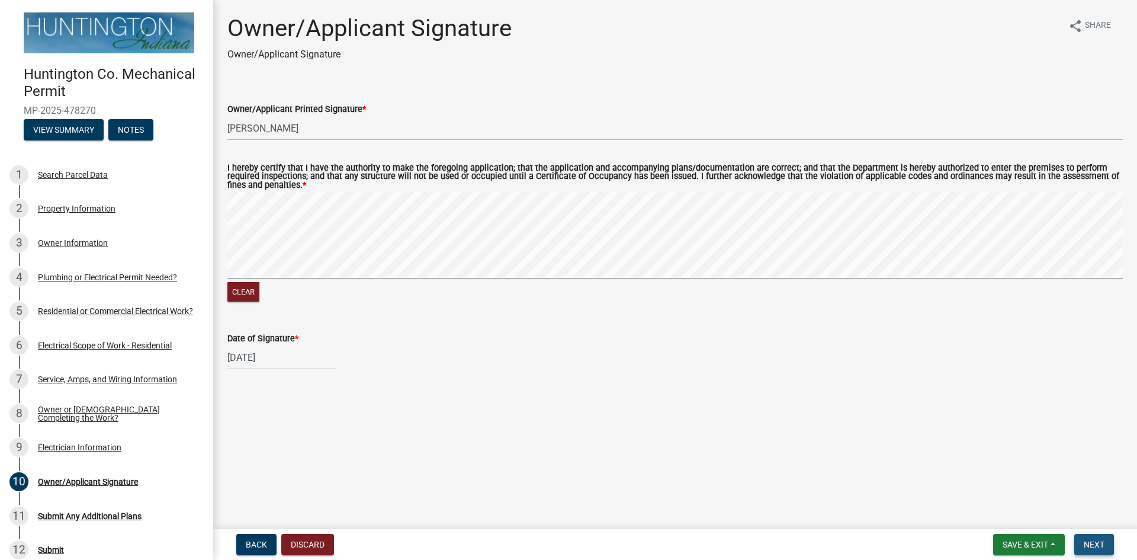
click at [1106, 538] on button "Next" at bounding box center [1094, 544] width 40 height 21
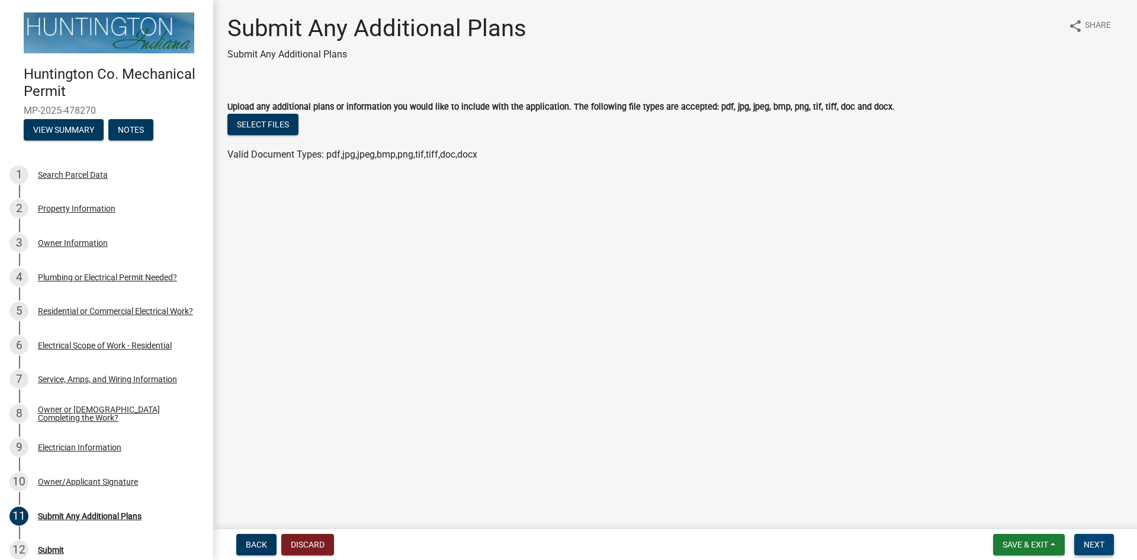
click at [1100, 550] on button "Next" at bounding box center [1094, 544] width 40 height 21
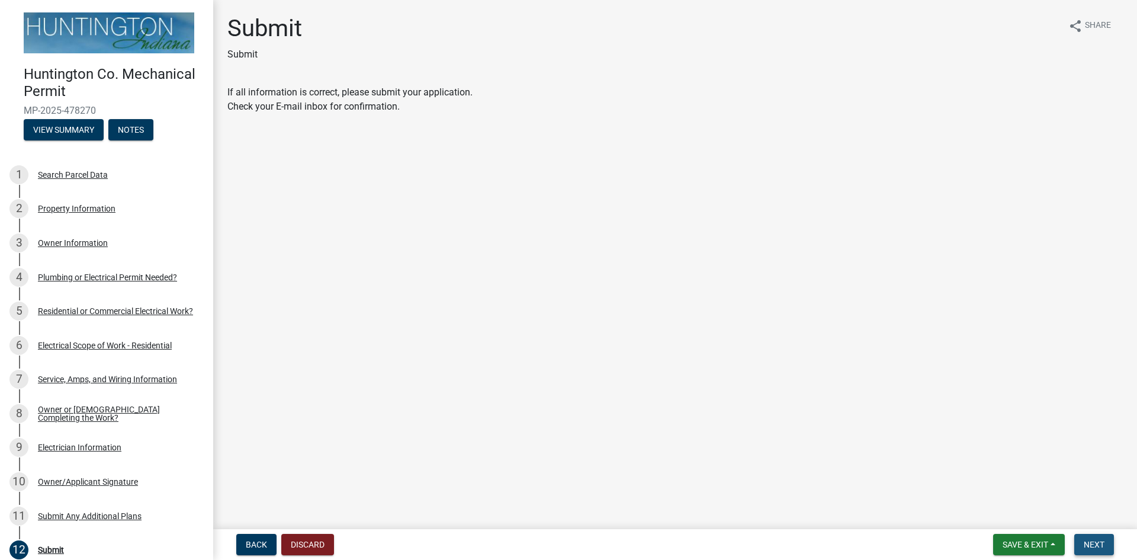
click at [1084, 541] on span "Next" at bounding box center [1094, 544] width 21 height 9
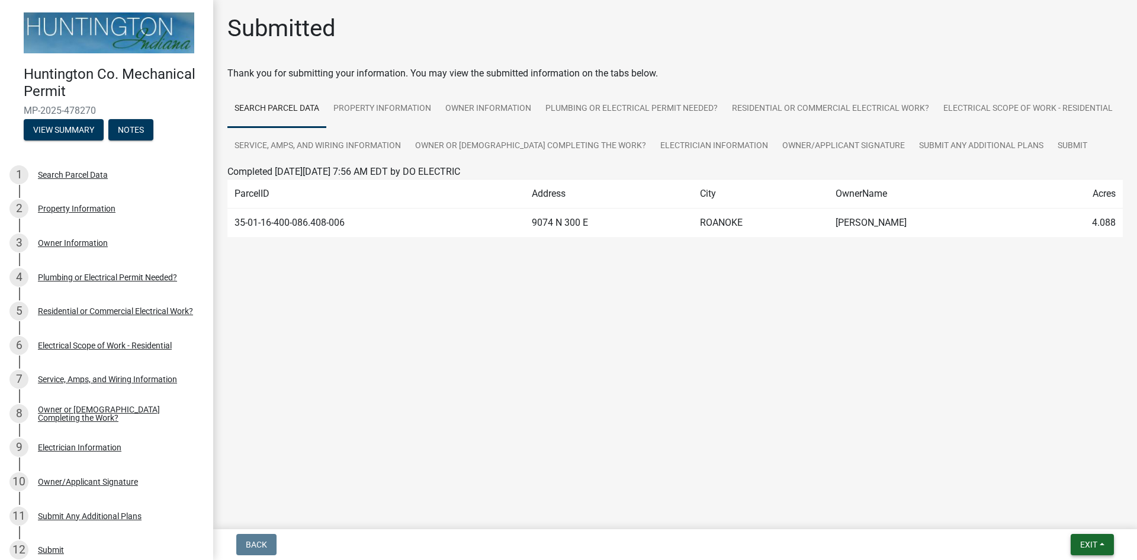
click at [1084, 541] on span "Exit" at bounding box center [1088, 544] width 17 height 9
click at [1059, 505] on button "Save & Exit" at bounding box center [1066, 513] width 95 height 28
